Goal: Task Accomplishment & Management: Manage account settings

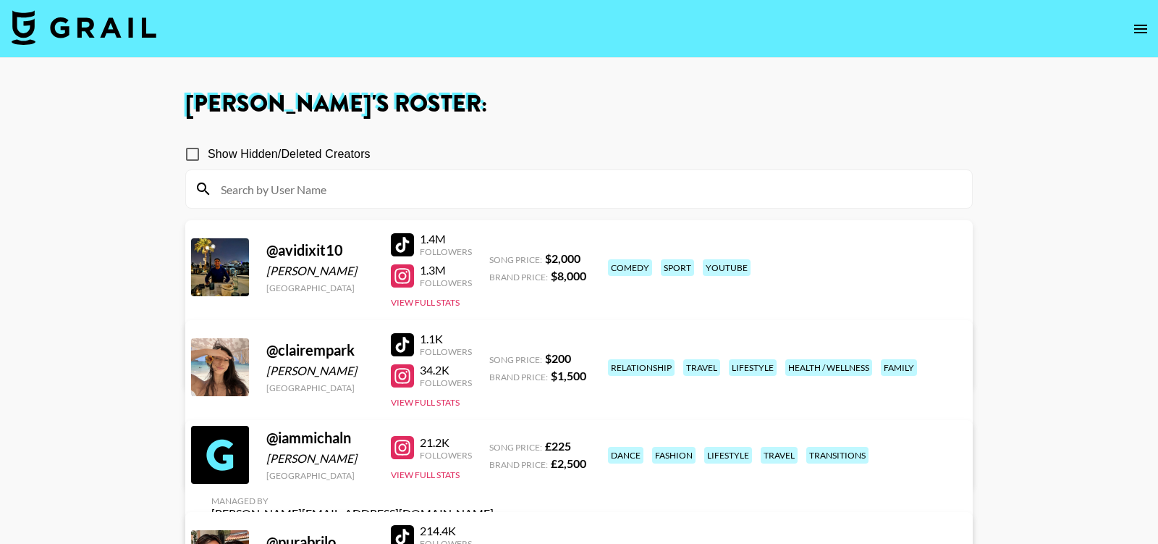
scroll to position [120, 0]
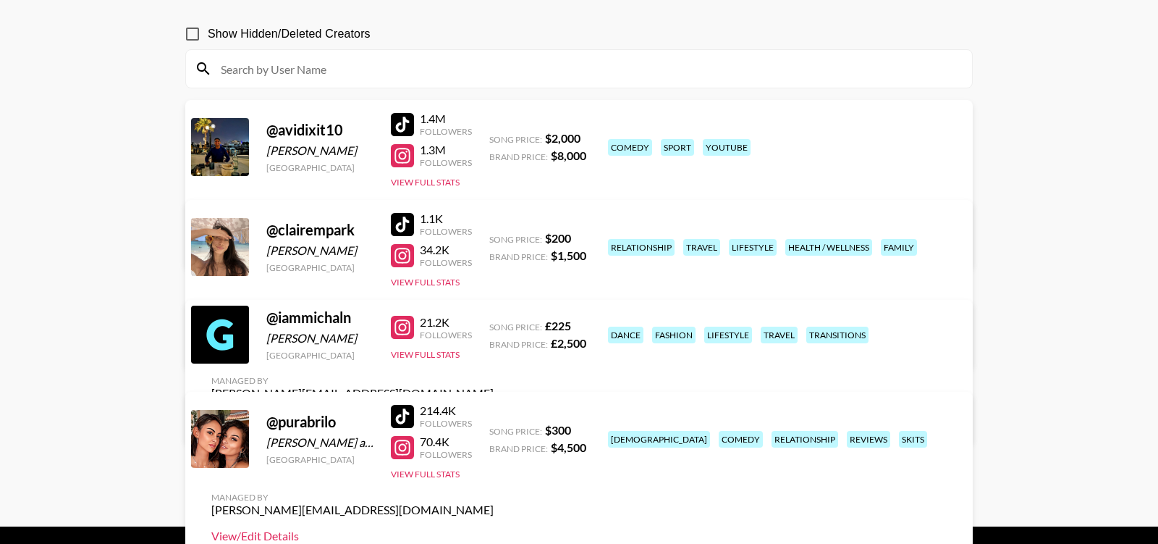
click at [494, 528] on link "View/Edit Details" at bounding box center [352, 535] width 282 height 14
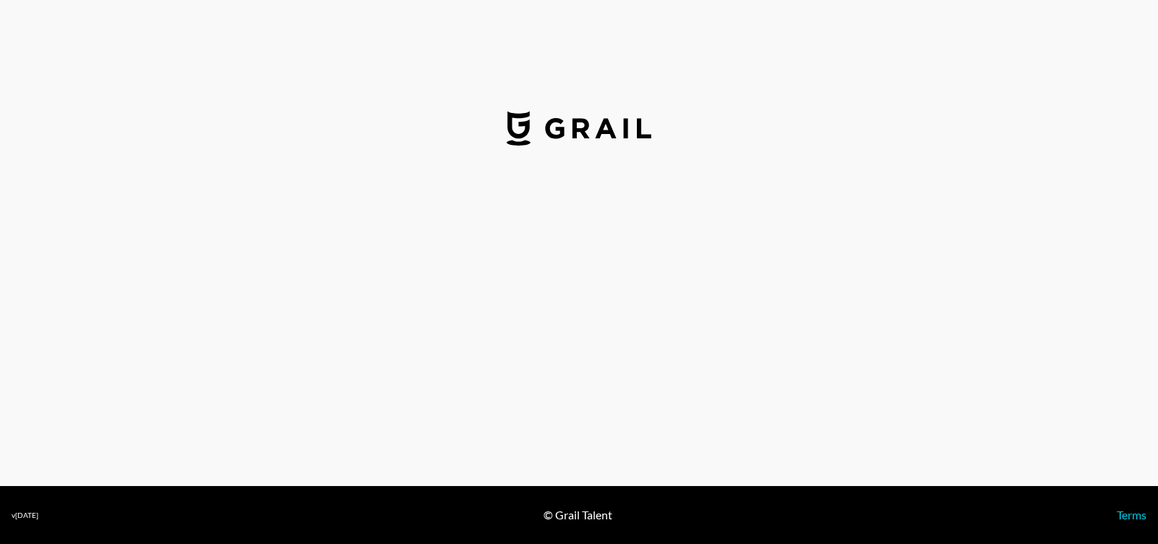
select select "USD"
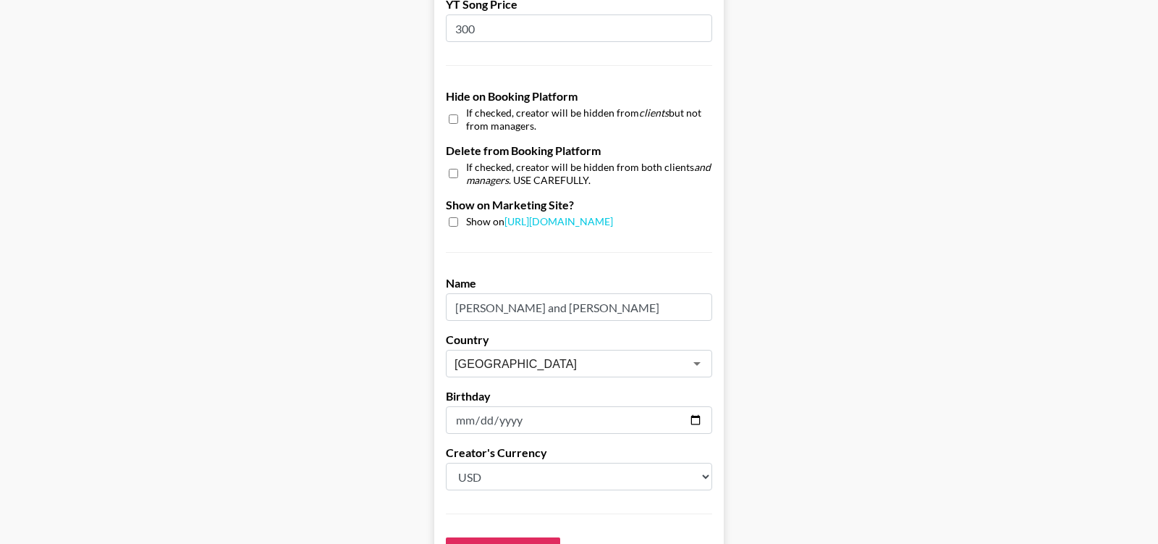
scroll to position [1419, 0]
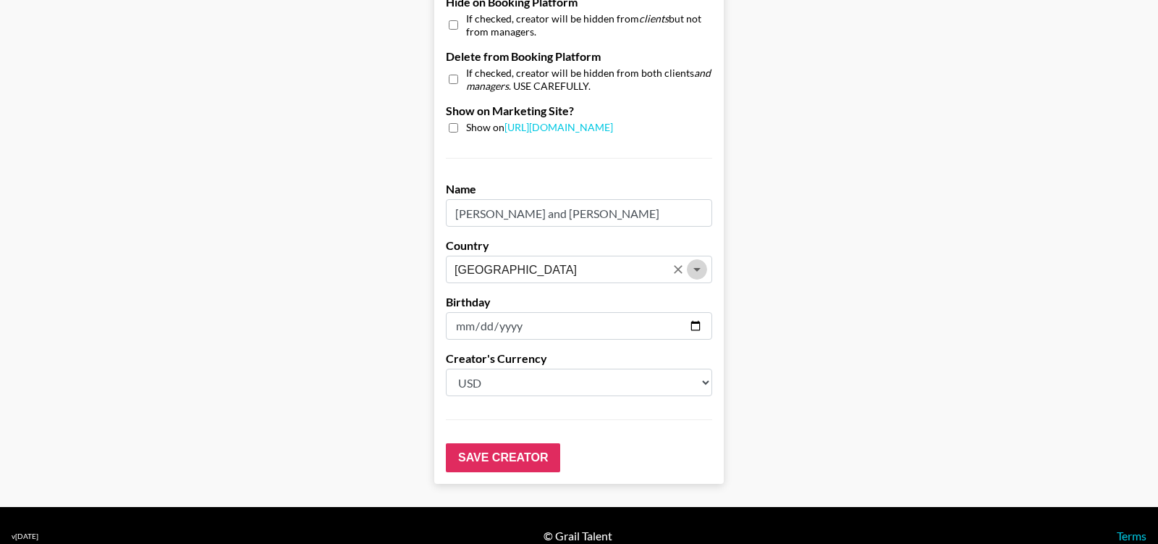
click at [694, 261] on icon "Open" at bounding box center [696, 269] width 17 height 17
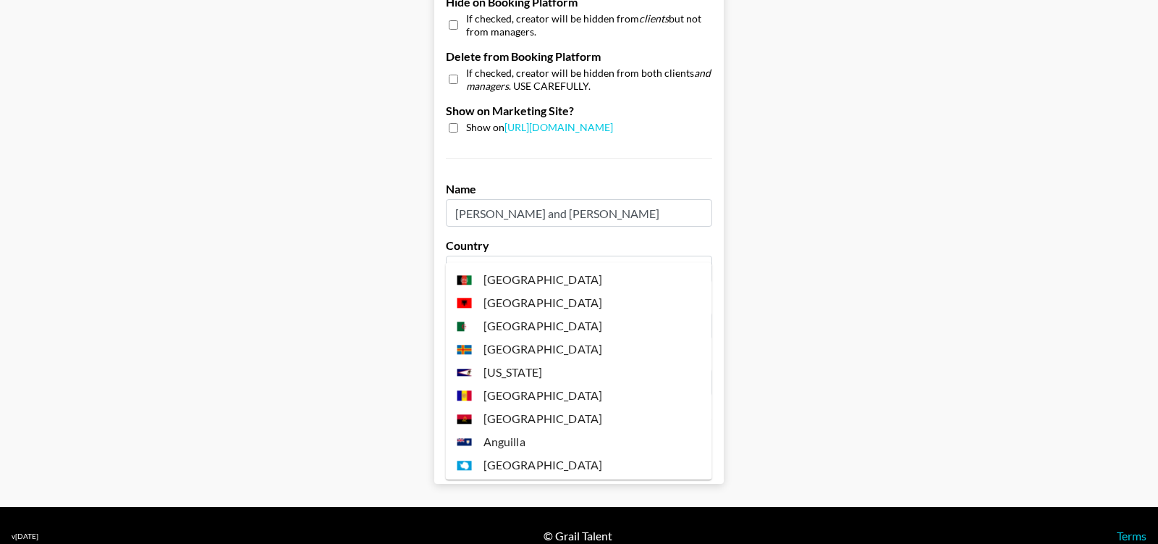
scroll to position [5311, 0]
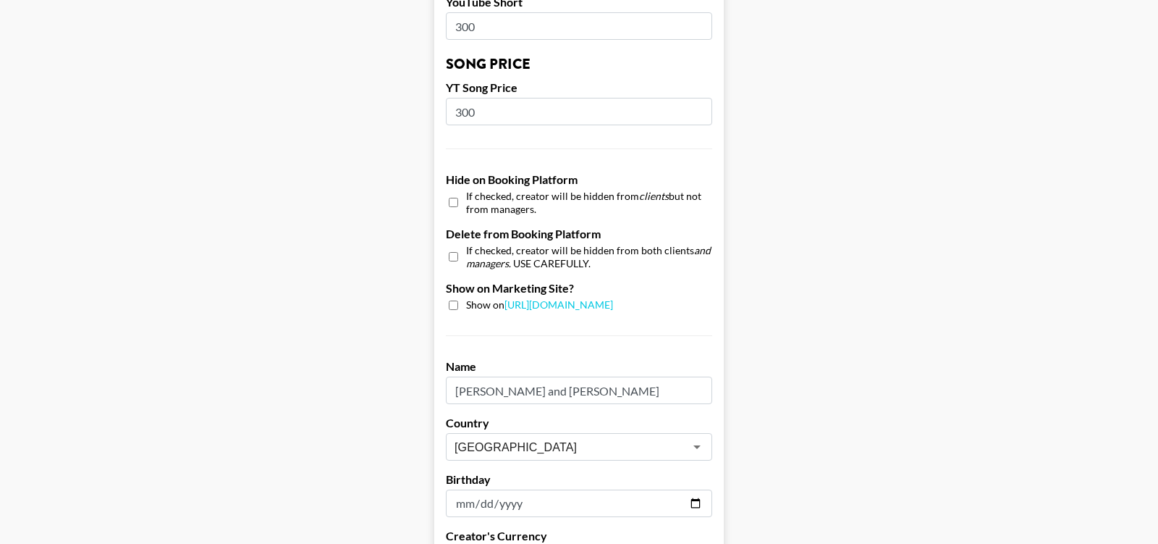
scroll to position [1419, 0]
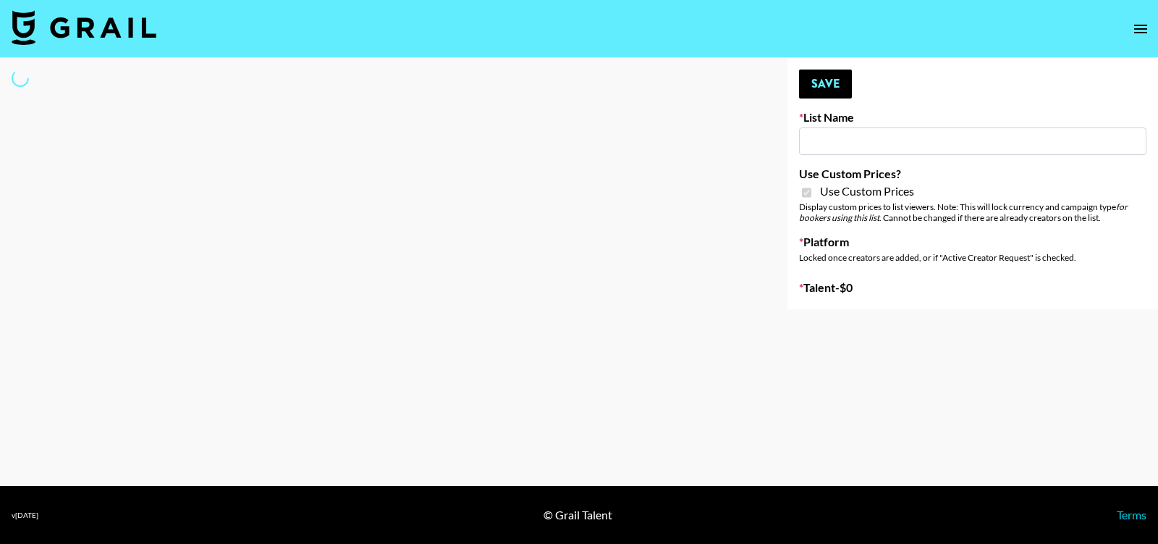
select select "Brand"
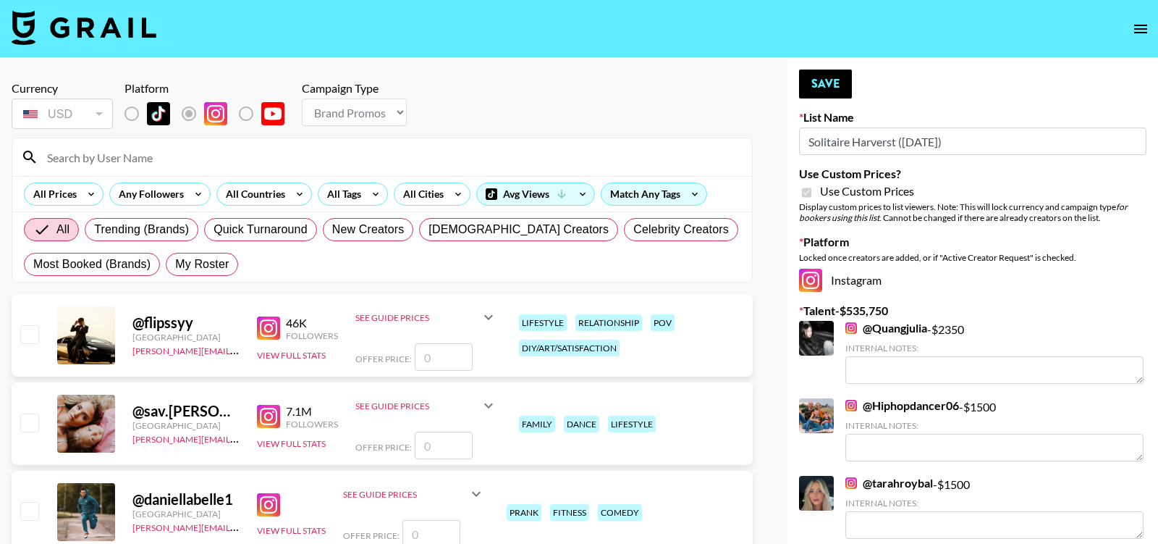
type input "Solitaire Harverst (8th Aug)"
checkbox input "true"
click at [124, 156] on input at bounding box center [390, 156] width 705 height 23
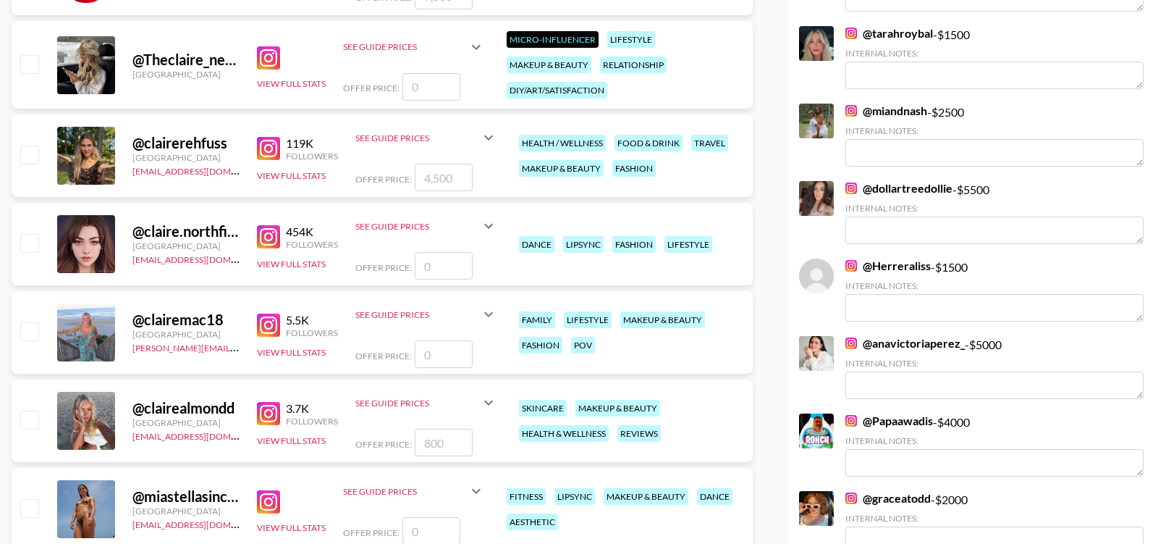
scroll to position [677, 0]
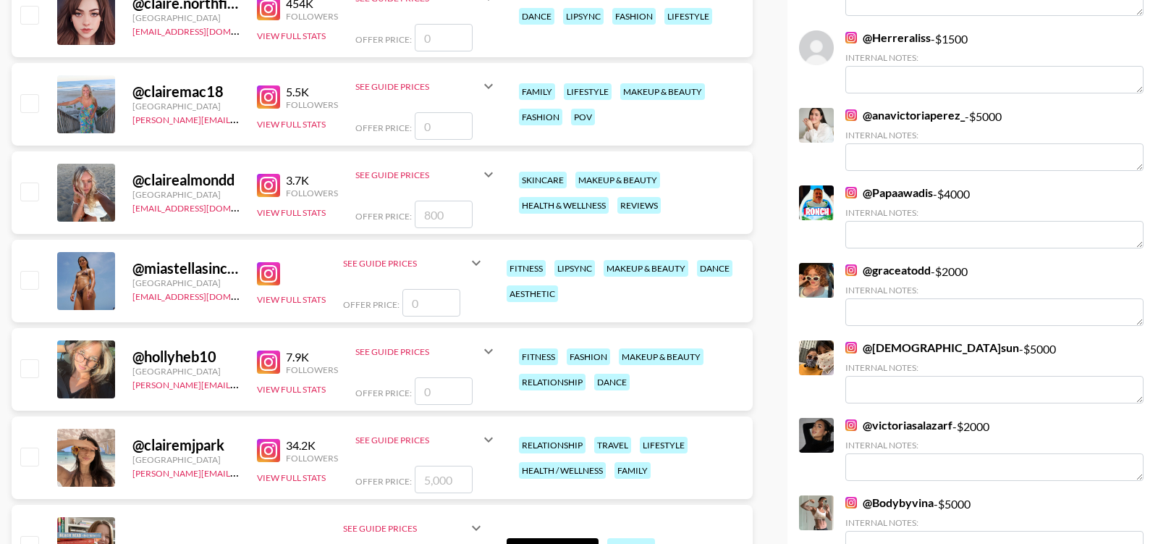
type input "clai"
click at [444, 479] on input "number" at bounding box center [444, 479] width 58 height 28
type input "4"
checkbox input "true"
type input "4"
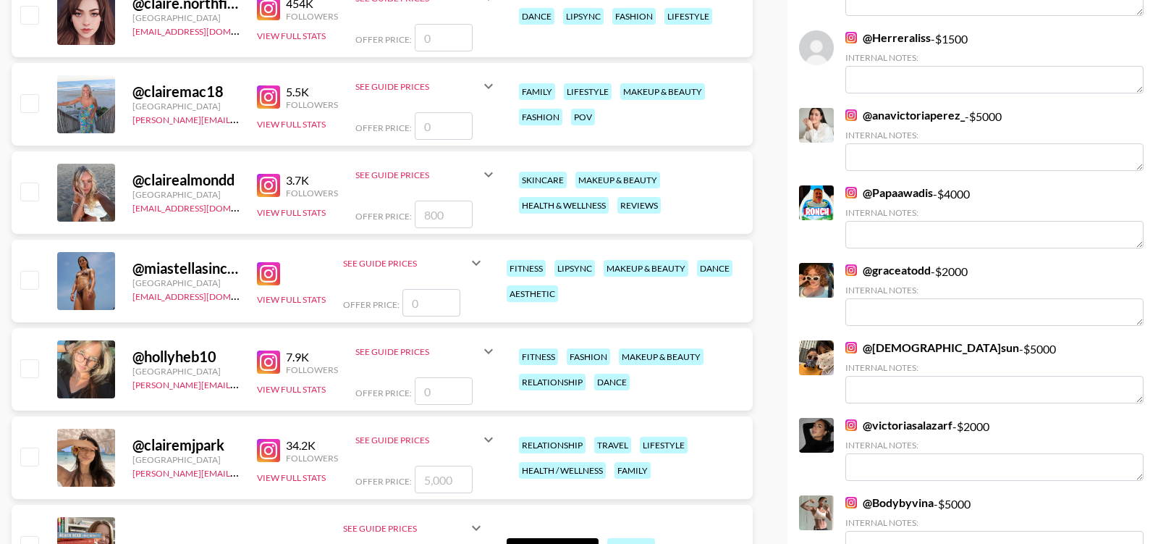
checkbox input "false"
type input "5"
checkbox input "true"
type input "5000"
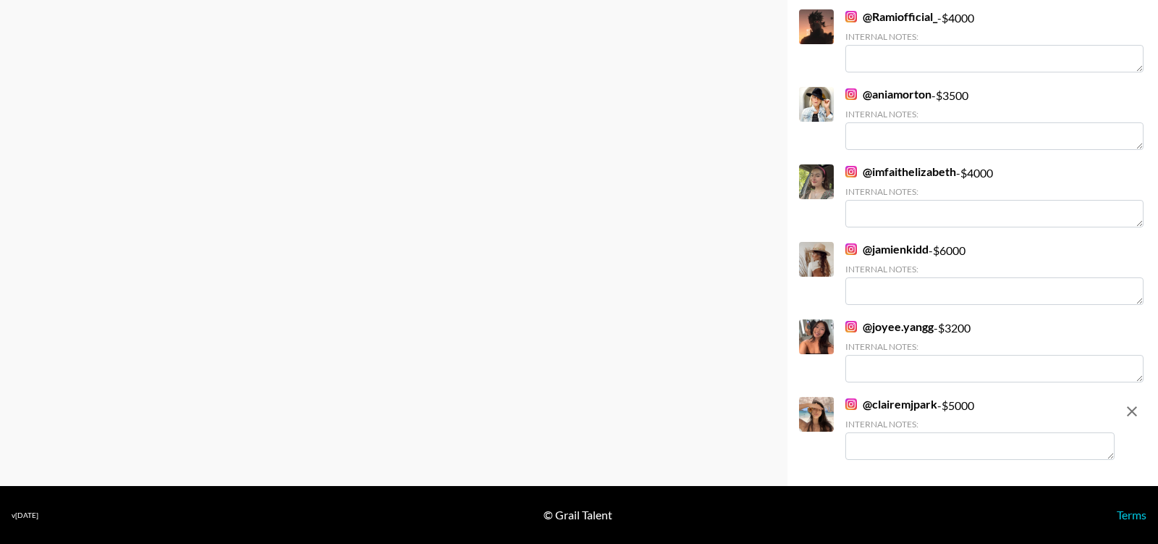
scroll to position [10569, 0]
